Goal: Information Seeking & Learning: Learn about a topic

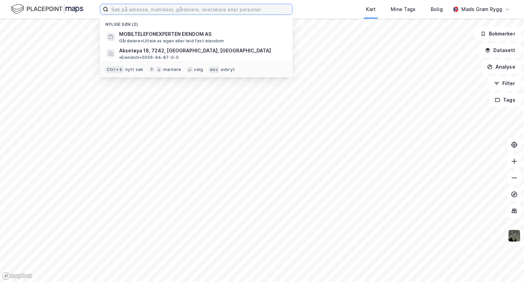
click at [126, 10] on input at bounding box center [201, 9] width 184 height 10
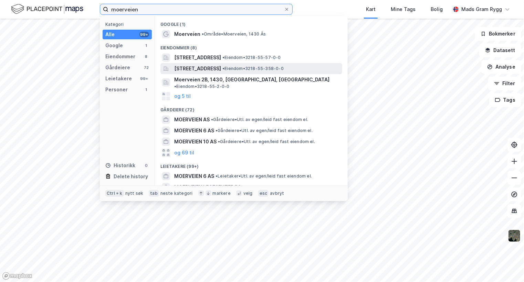
type input "moerveien"
click at [186, 66] on span "[STREET_ADDRESS]" at bounding box center [197, 68] width 47 height 8
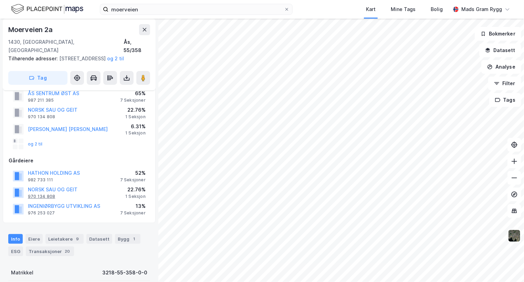
scroll to position [22, 0]
click at [0, 0] on button "HATHON HOLDING AS" at bounding box center [0, 0] width 0 height 0
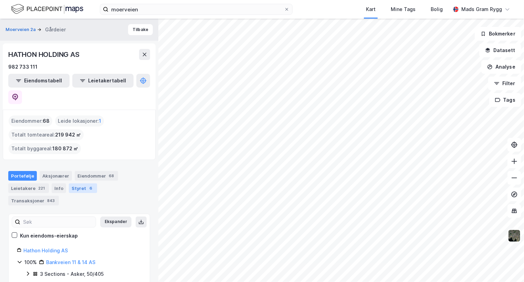
click at [76, 183] on div "Styret 6" at bounding box center [83, 188] width 28 height 10
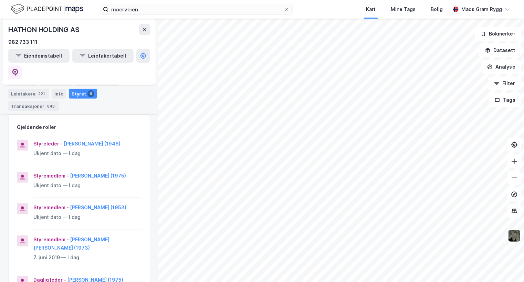
scroll to position [100, 0]
click at [0, 0] on button "[PERSON_NAME] (1975)" at bounding box center [0, 0] width 0 height 0
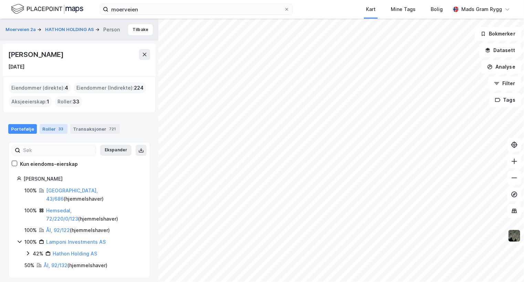
click at [47, 127] on div "Roller 33" at bounding box center [54, 129] width 28 height 10
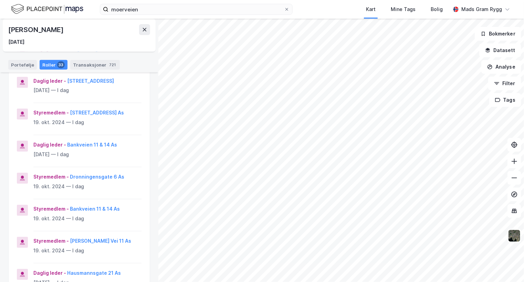
scroll to position [154, 0]
